Goal: Task Accomplishment & Management: Manage account settings

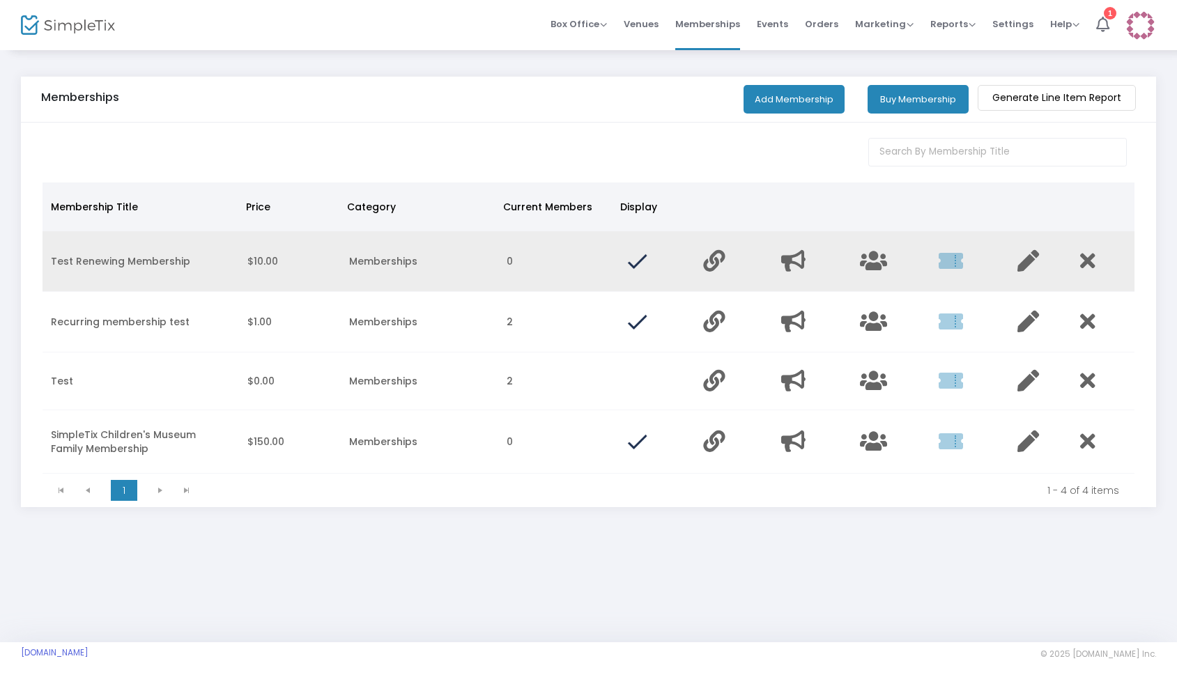
click at [132, 259] on td "Test Renewing Membership" at bounding box center [141, 261] width 196 height 61
click at [957, 257] on icon "Data table" at bounding box center [951, 261] width 24 height 22
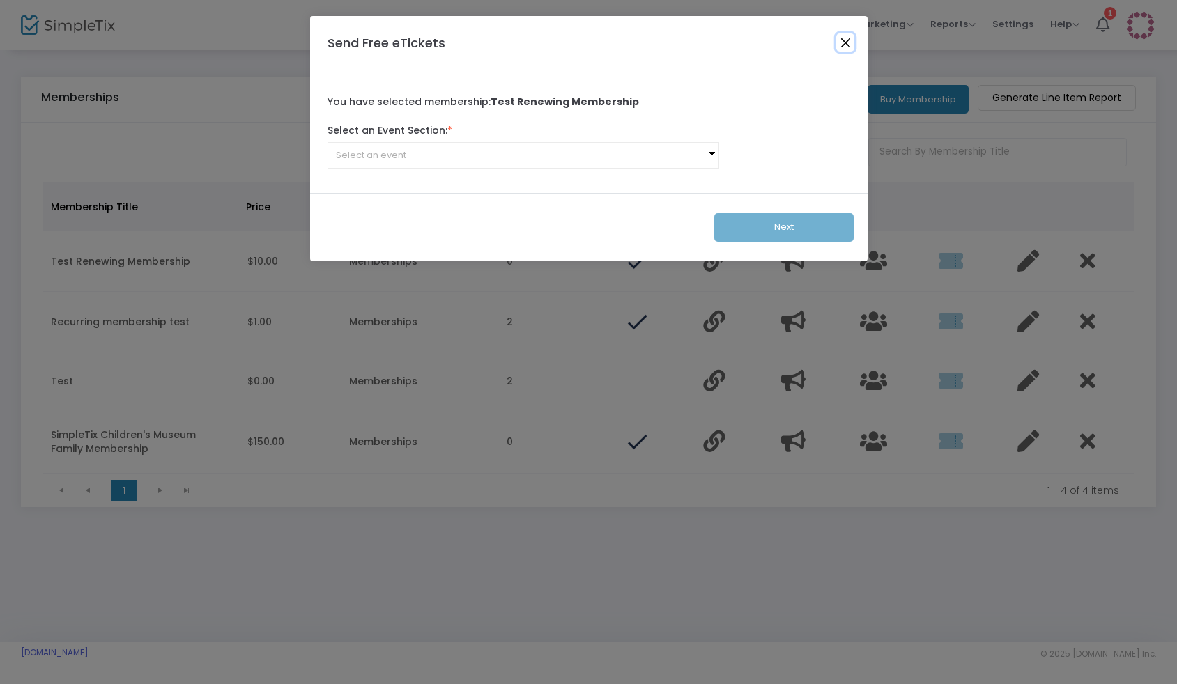
click at [851, 39] on button "Close" at bounding box center [845, 42] width 18 height 18
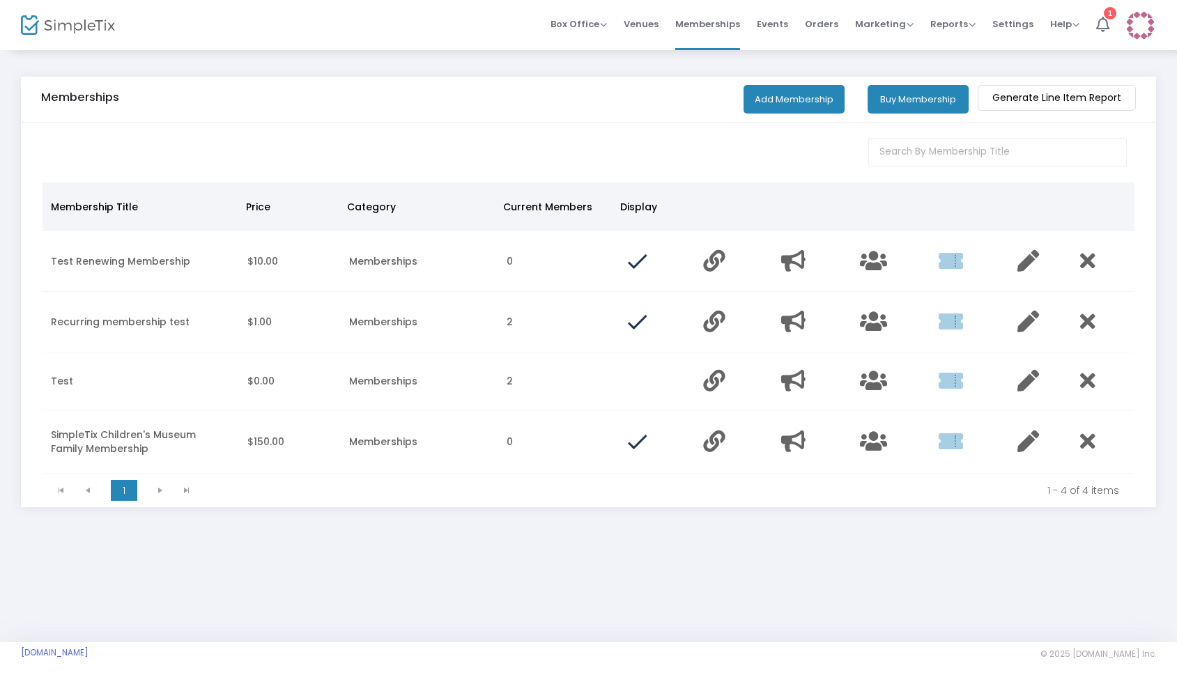
click at [1141, 24] on img at bounding box center [1140, 25] width 29 height 29
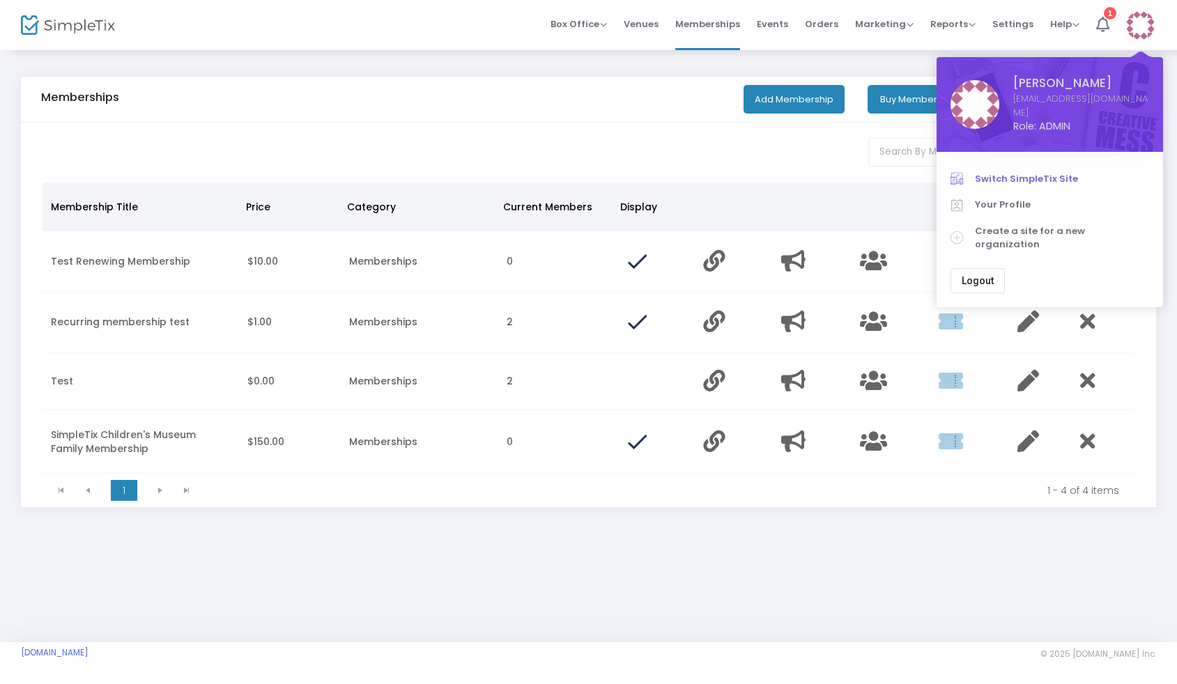
click at [1018, 172] on span "Switch SimpleTix Site" at bounding box center [1062, 179] width 174 height 14
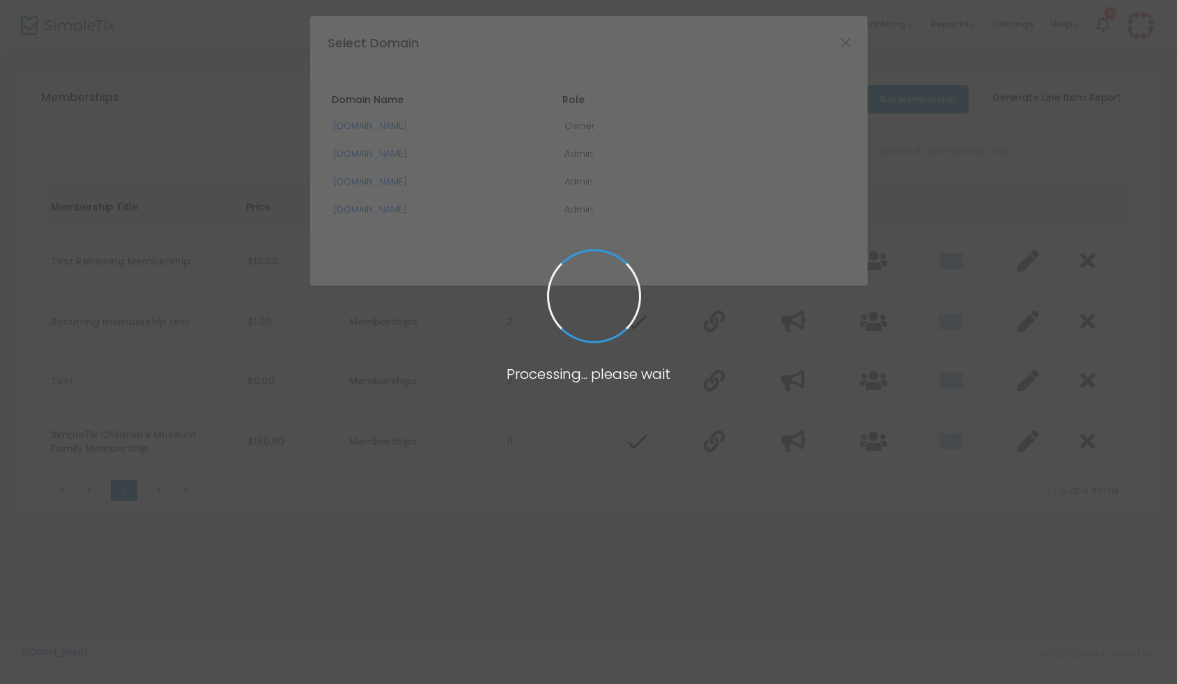
click at [386, 123] on link "[DOMAIN_NAME]" at bounding box center [370, 125] width 73 height 13
